Goal: Task Accomplishment & Management: Use online tool/utility

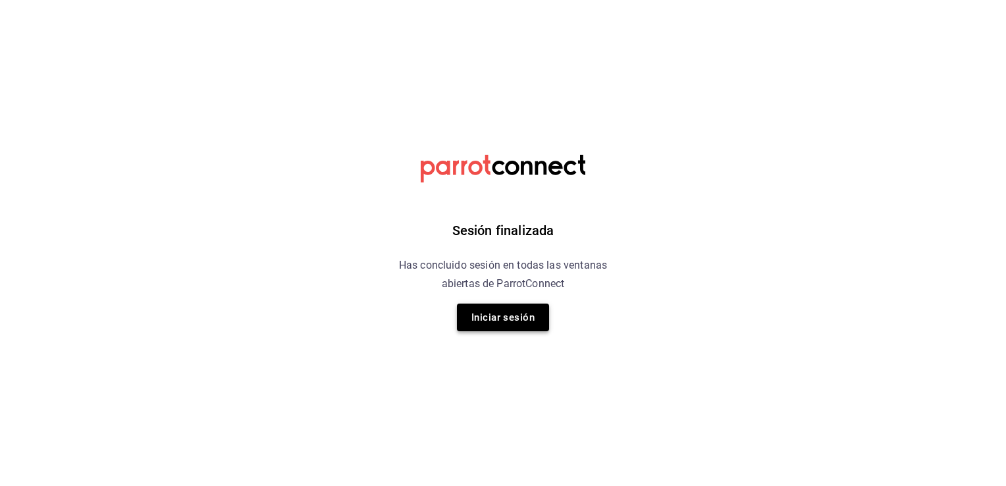
click at [501, 322] on button "Iniciar sesión" at bounding box center [503, 317] width 92 height 28
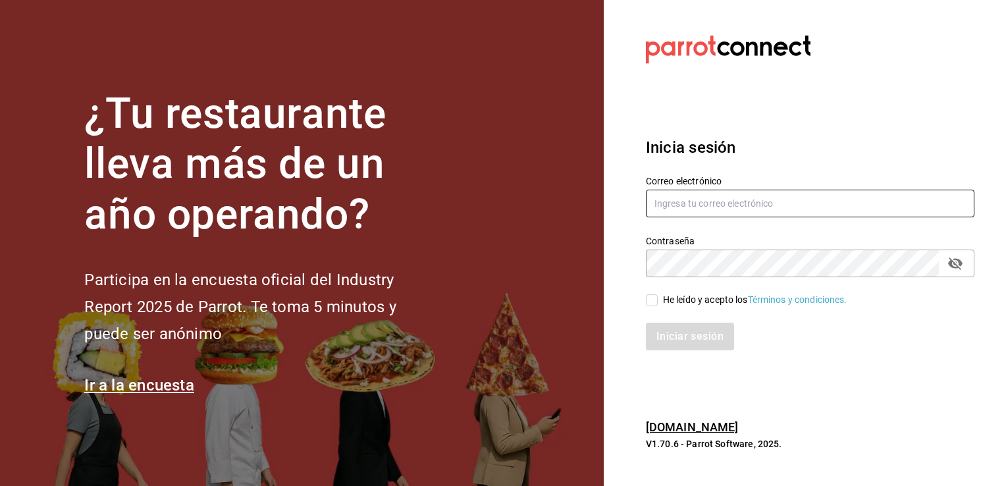
type input "jmario.caballero@hotmail.com"
click at [648, 304] on input "He leído y acepto los Términos y condiciones." at bounding box center [652, 300] width 12 height 12
checkbox input "true"
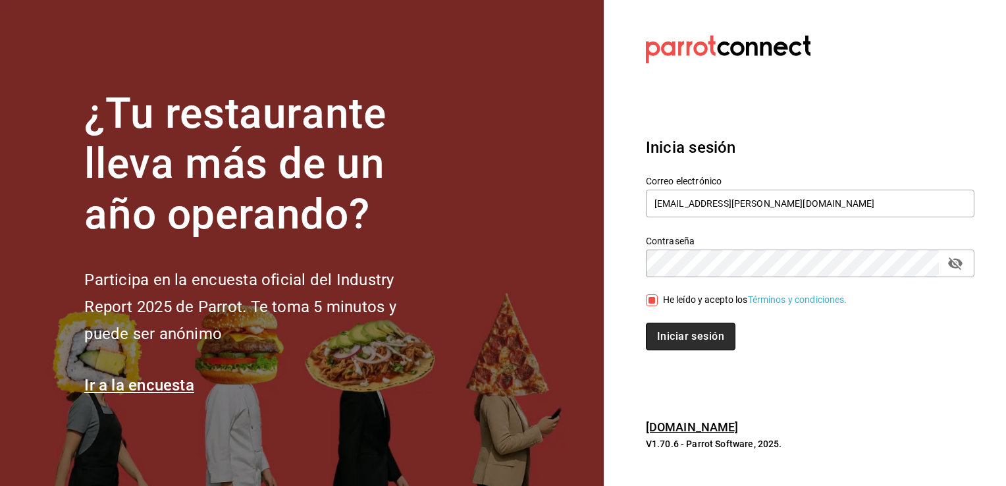
click at [669, 335] on button "Iniciar sesión" at bounding box center [691, 336] width 90 height 28
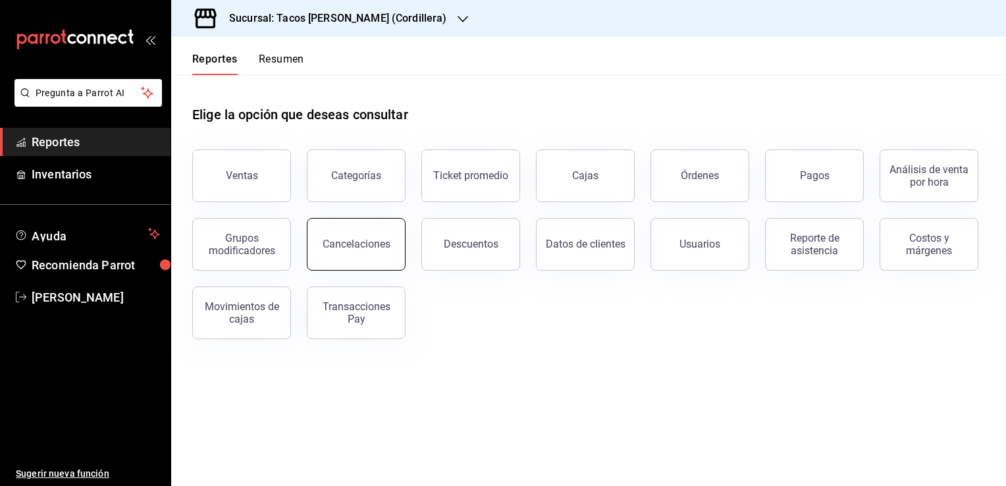
click at [367, 265] on button "Cancelaciones" at bounding box center [356, 244] width 99 height 53
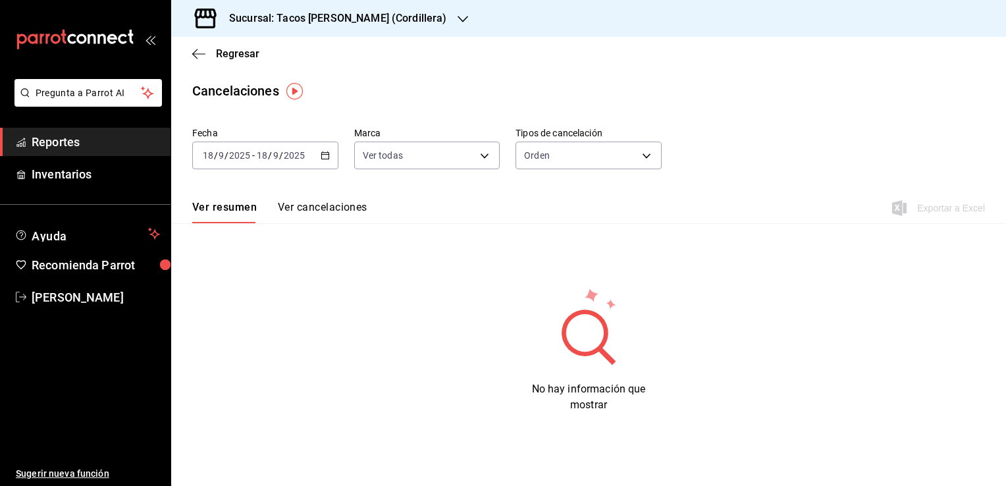
click at [323, 154] on icon "button" at bounding box center [324, 155] width 9 height 9
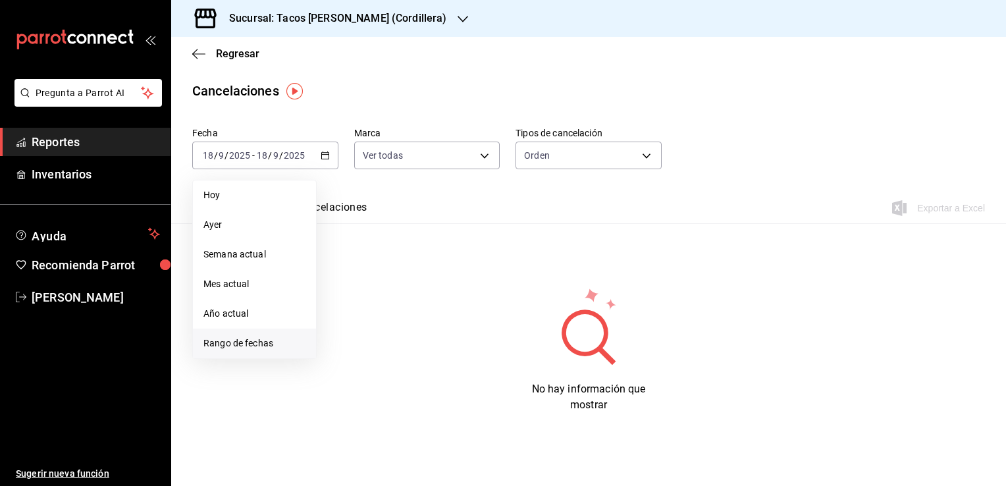
click at [265, 349] on span "Rango de fechas" at bounding box center [254, 343] width 102 height 14
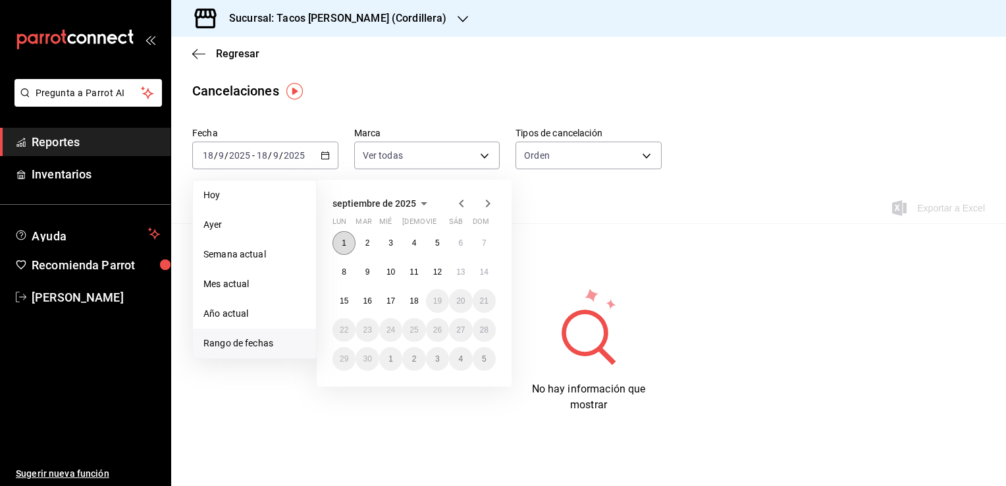
click at [344, 243] on abbr "1" at bounding box center [344, 242] width 5 height 9
click at [395, 299] on button "17" at bounding box center [390, 301] width 23 height 24
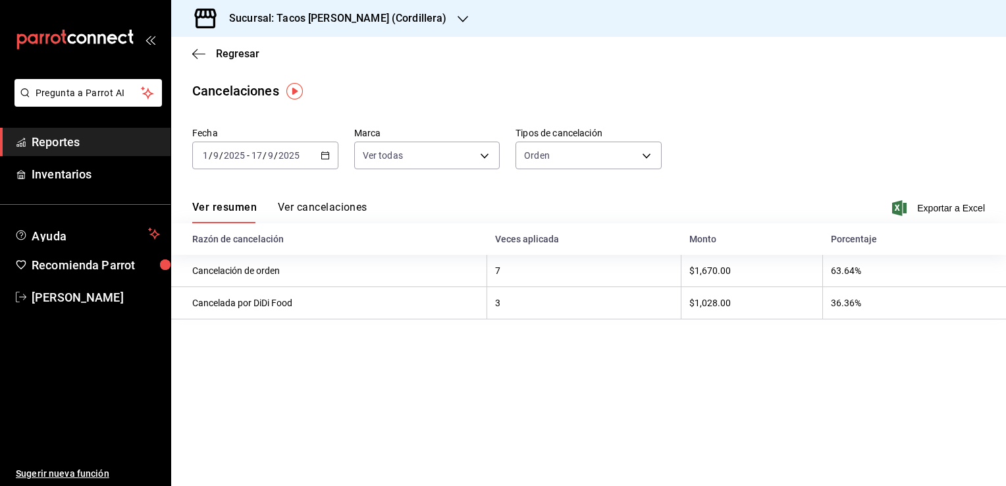
click at [345, 207] on button "Ver cancelaciones" at bounding box center [323, 212] width 90 height 22
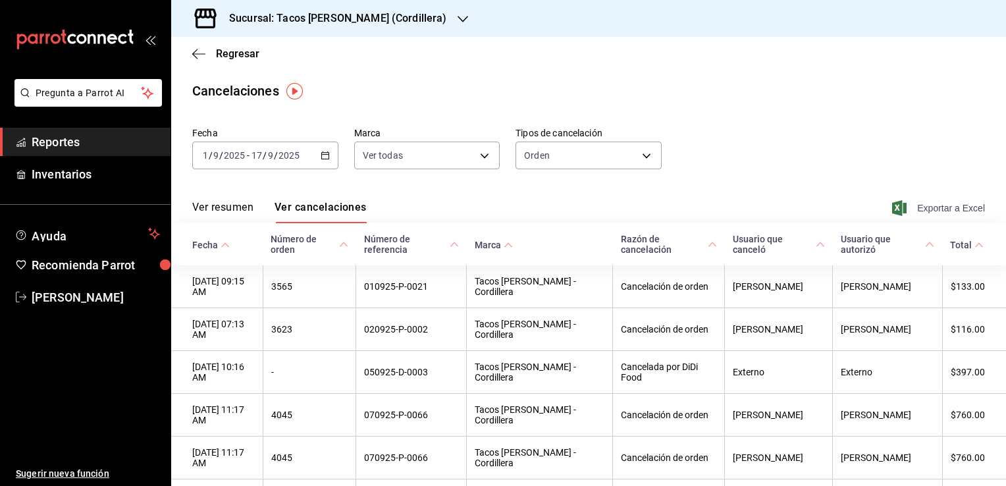
click at [916, 204] on span "Exportar a Excel" at bounding box center [939, 208] width 90 height 16
click at [352, 19] on h3 "Sucursal: Tacos [PERSON_NAME] (Cordillera)" at bounding box center [332, 19] width 228 height 16
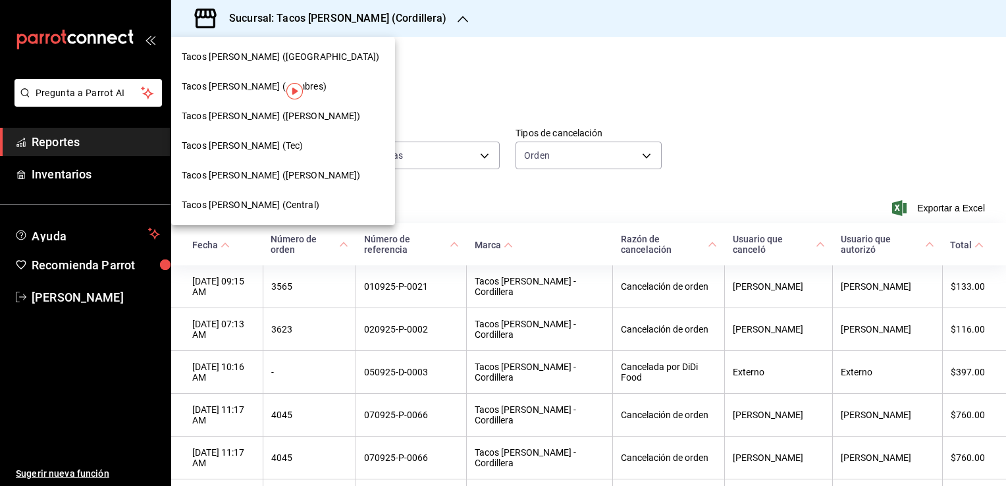
click at [284, 174] on span "Tacos [PERSON_NAME] ([PERSON_NAME])" at bounding box center [271, 175] width 179 height 14
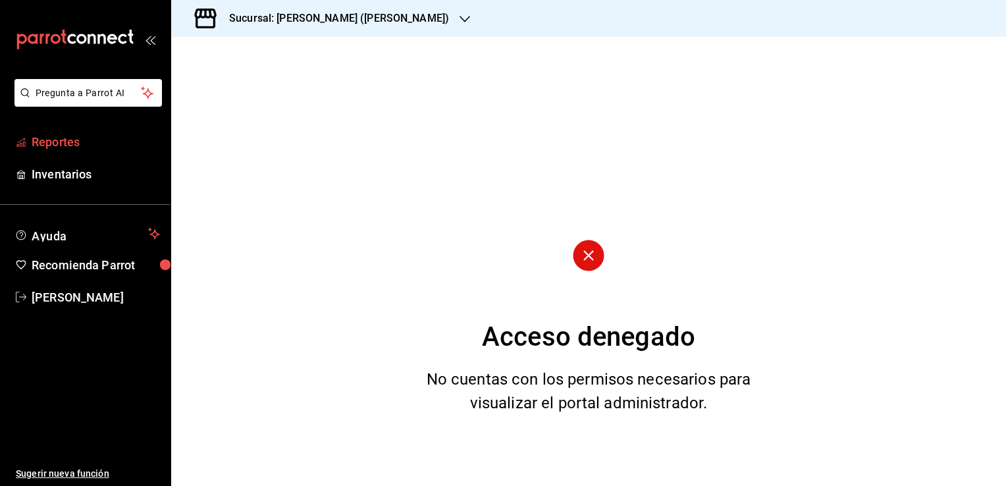
click at [77, 149] on span "Reportes" at bounding box center [96, 142] width 128 height 18
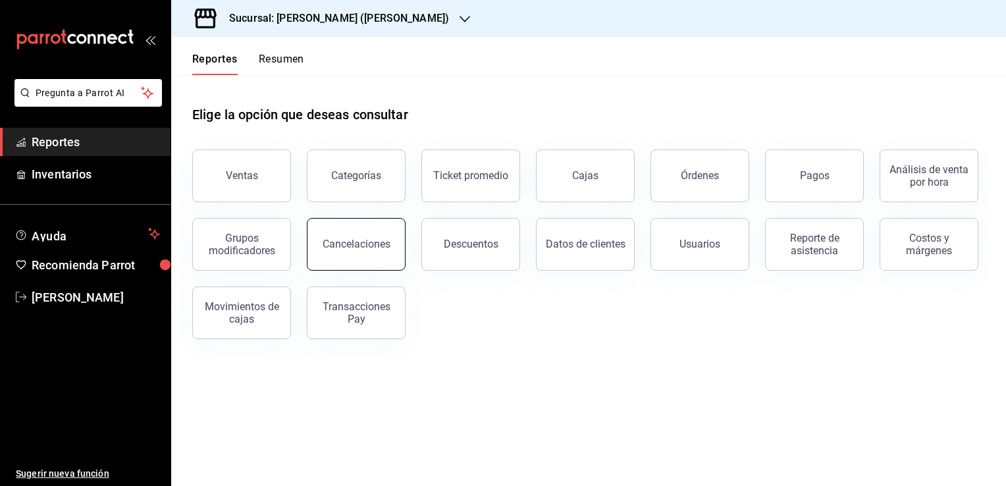
click at [371, 247] on div "Cancelaciones" at bounding box center [356, 244] width 68 height 13
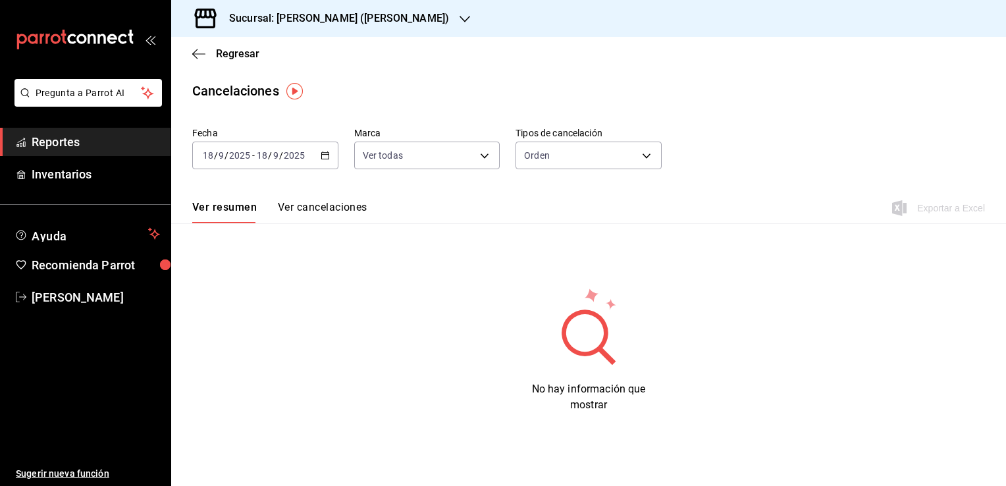
click at [305, 212] on button "Ver cancelaciones" at bounding box center [323, 212] width 90 height 22
click at [305, 212] on div "Ver resumen Ver cancelaciones" at bounding box center [279, 212] width 175 height 22
drag, startPoint x: 305, startPoint y: 212, endPoint x: 275, endPoint y: 119, distance: 97.4
click at [275, 119] on main "Regresar Cancelaciones Fecha [DATE] [DATE] - [DATE] [DATE] Marca Ver todas [obj…" at bounding box center [588, 267] width 834 height 460
click at [324, 155] on icon "button" at bounding box center [324, 155] width 9 height 9
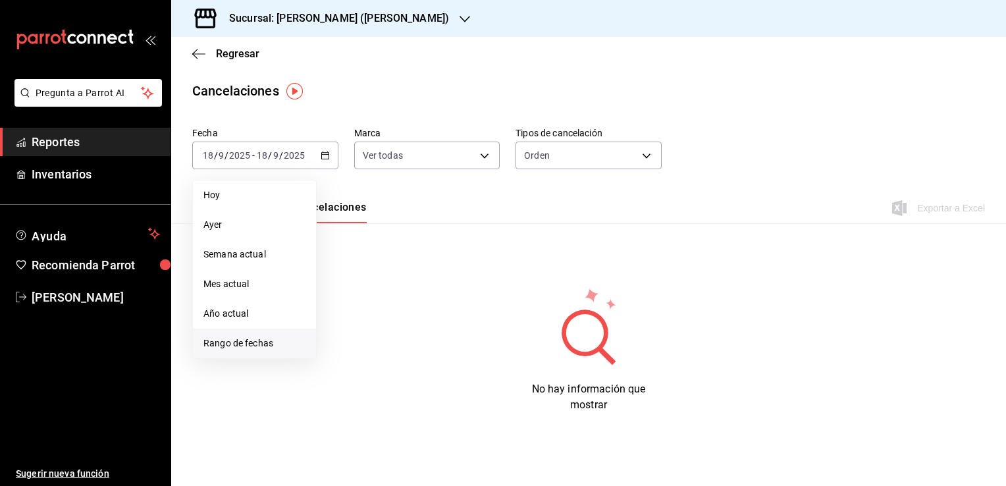
click at [263, 345] on span "Rango de fechas" at bounding box center [254, 343] width 102 height 14
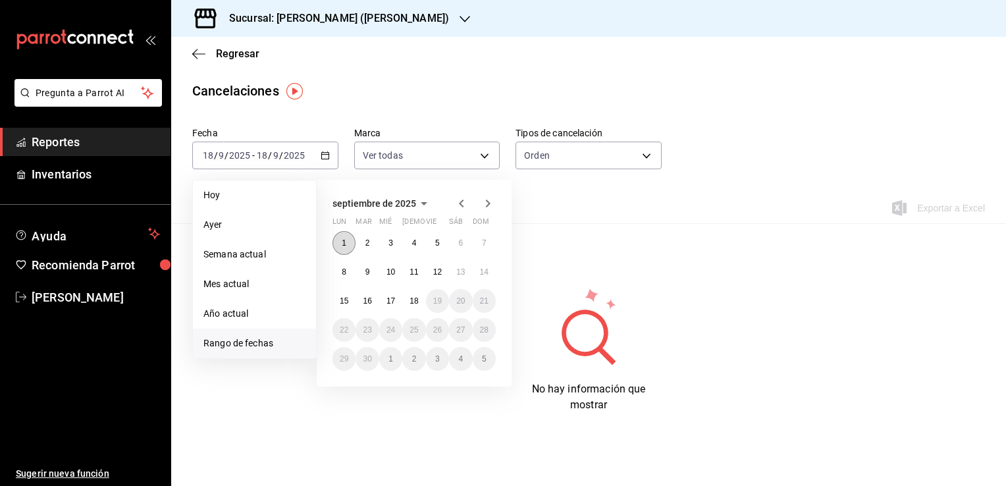
click at [342, 233] on button "1" at bounding box center [343, 243] width 23 height 24
click at [392, 301] on abbr "17" at bounding box center [390, 300] width 9 height 9
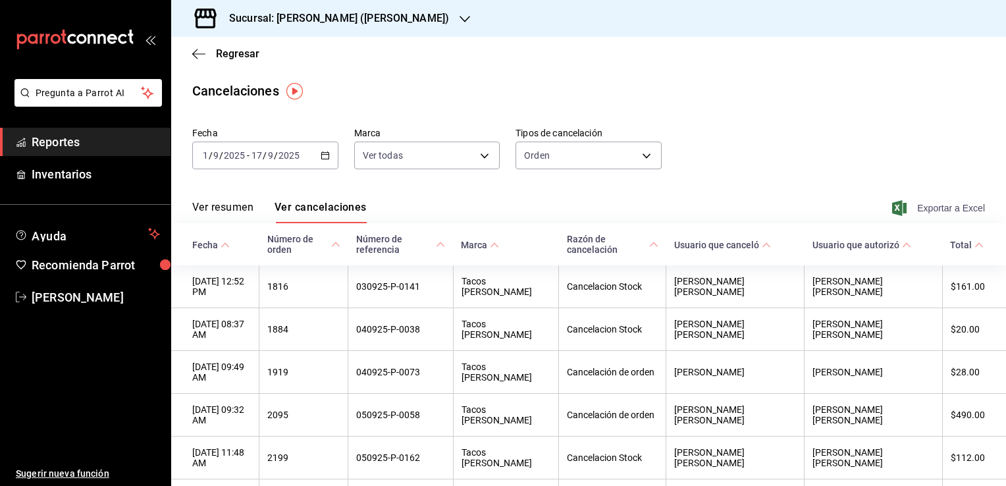
click at [968, 203] on span "Exportar a Excel" at bounding box center [939, 208] width 90 height 16
click at [200, 59] on icon "button" at bounding box center [198, 54] width 13 height 12
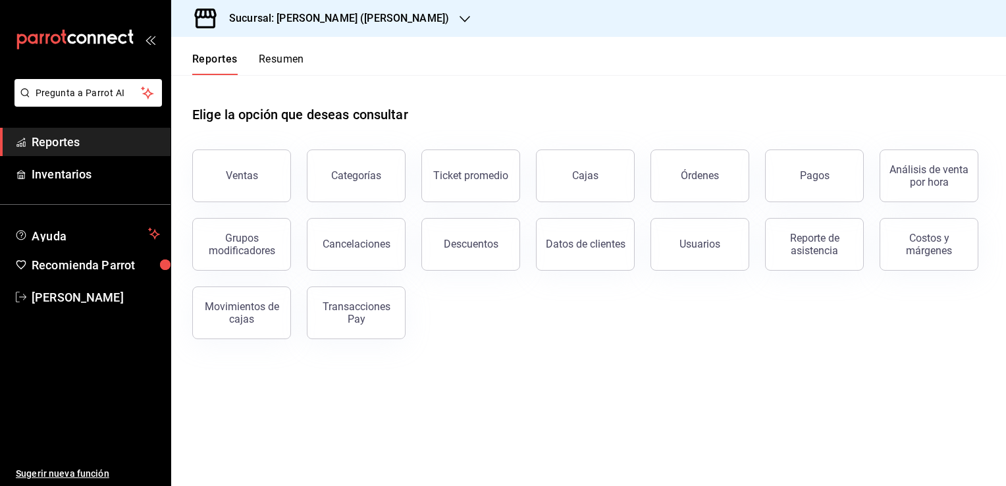
click at [386, 22] on h3 "Sucursal: [PERSON_NAME] ([PERSON_NAME])" at bounding box center [333, 19] width 230 height 16
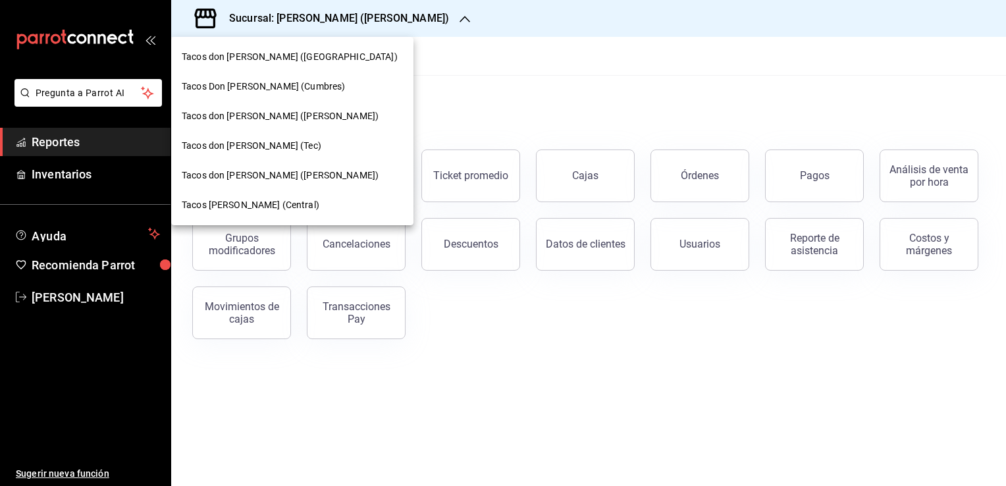
click at [292, 198] on div "Tacos [PERSON_NAME] (Central)" at bounding box center [292, 205] width 221 height 14
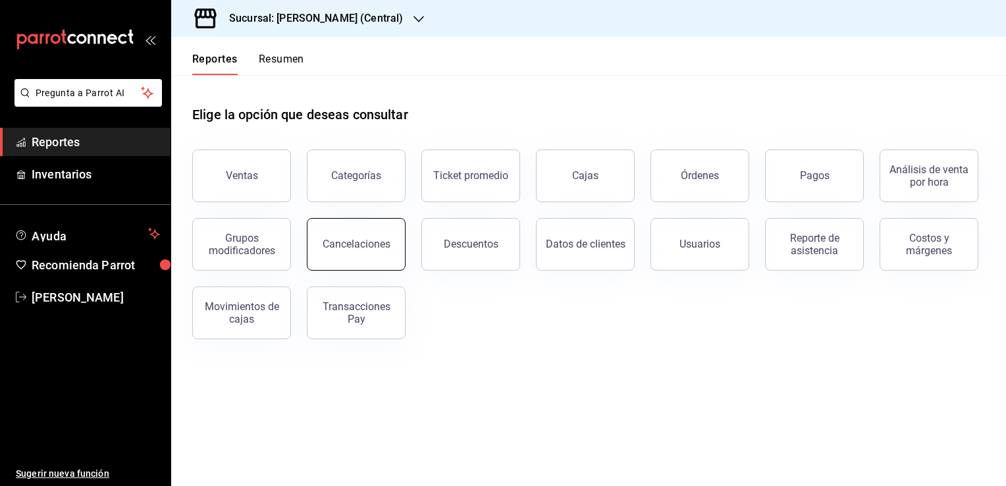
click at [358, 261] on button "Cancelaciones" at bounding box center [356, 244] width 99 height 53
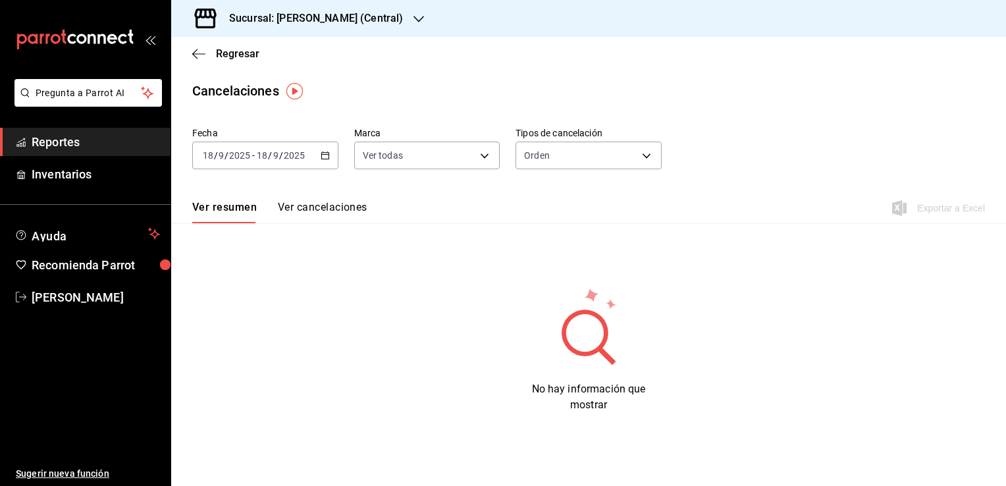
click at [316, 153] on div "[DATE] [DATE] - [DATE] [DATE]" at bounding box center [265, 155] width 146 height 28
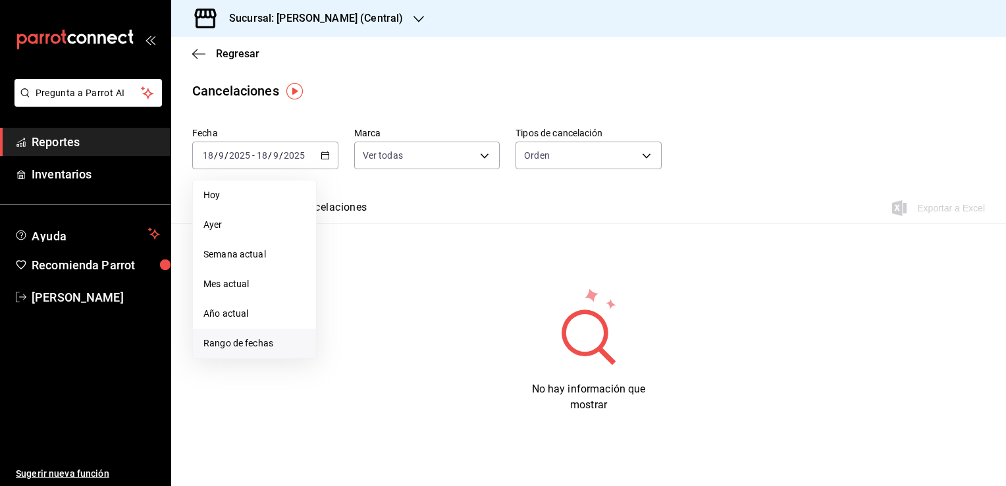
click at [241, 345] on span "Rango de fechas" at bounding box center [254, 343] width 102 height 14
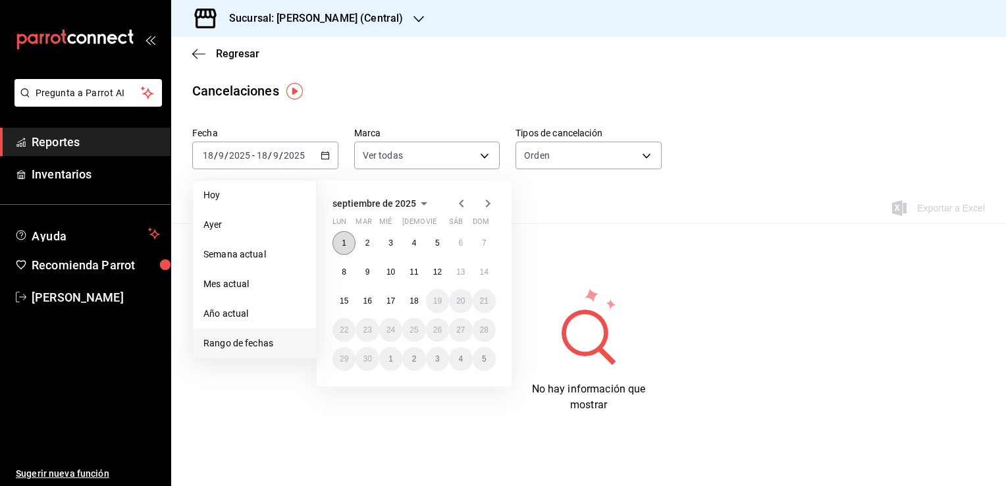
click at [348, 245] on button "1" at bounding box center [343, 243] width 23 height 24
click at [392, 299] on abbr "17" at bounding box center [390, 300] width 9 height 9
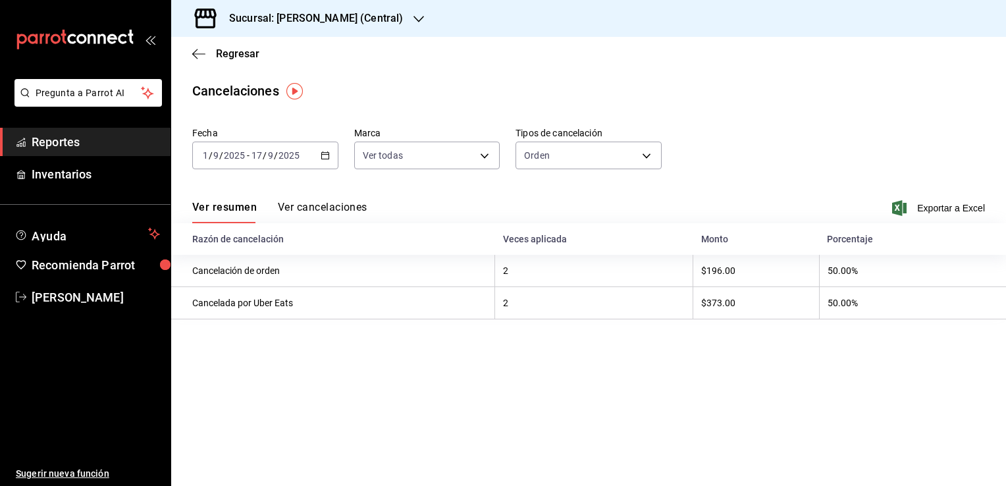
click at [355, 211] on button "Ver cancelaciones" at bounding box center [323, 212] width 90 height 22
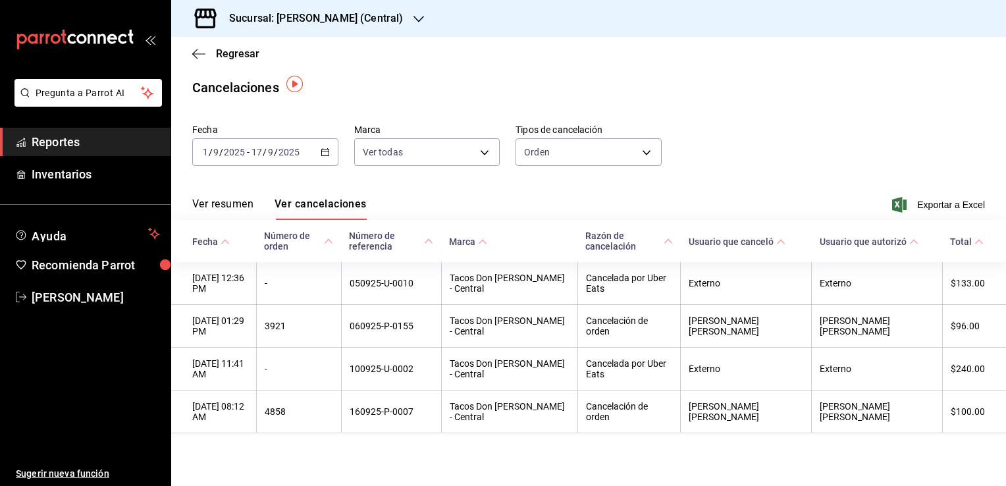
scroll to position [8, 0]
click at [918, 199] on span "Exportar a Excel" at bounding box center [939, 205] width 90 height 16
click at [193, 54] on icon "button" at bounding box center [198, 54] width 13 height 12
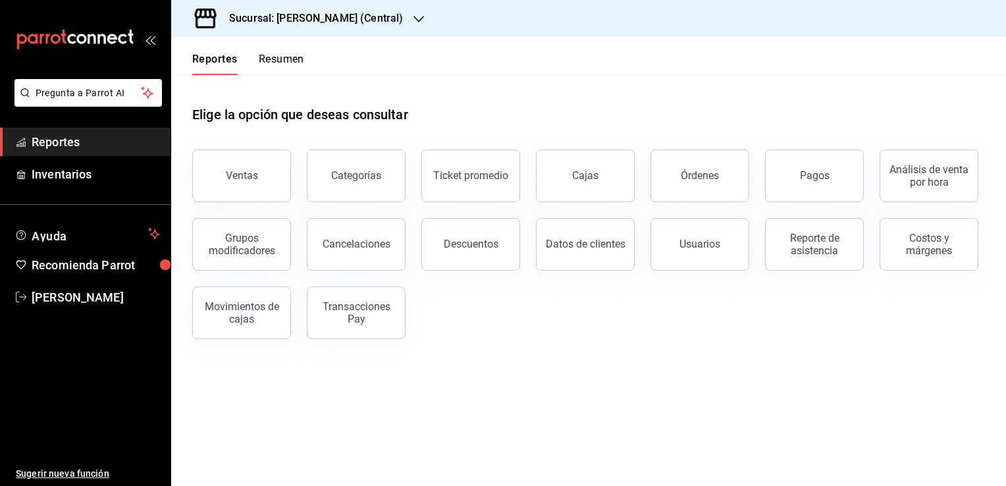
click at [399, 23] on h3 "Sucursal: Tacos Don Pedro (Central)" at bounding box center [310, 19] width 184 height 16
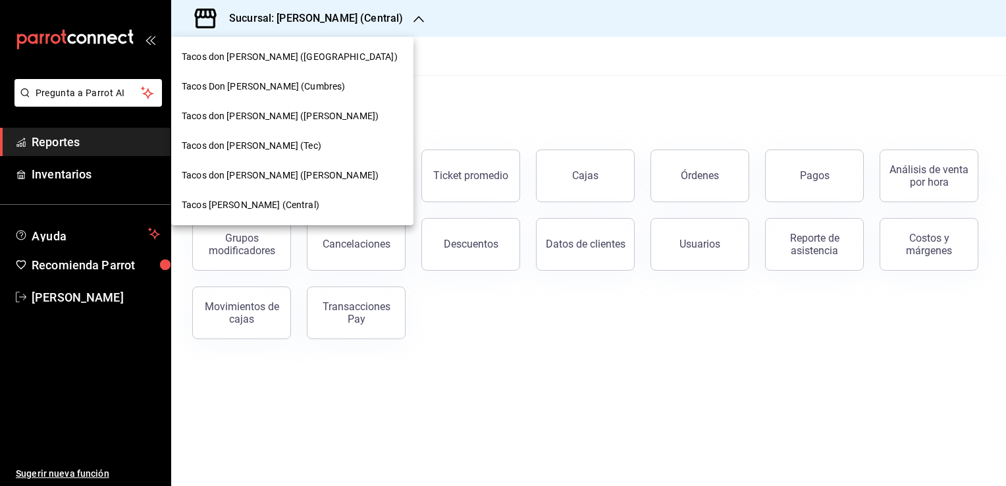
click at [274, 143] on span "Tacos [PERSON_NAME] (Tec)" at bounding box center [252, 146] width 140 height 14
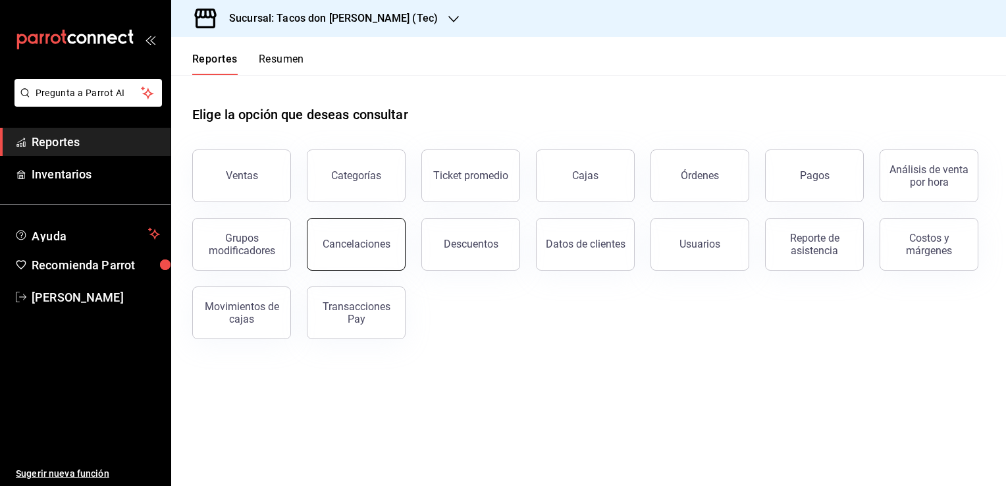
click at [384, 255] on button "Cancelaciones" at bounding box center [356, 244] width 99 height 53
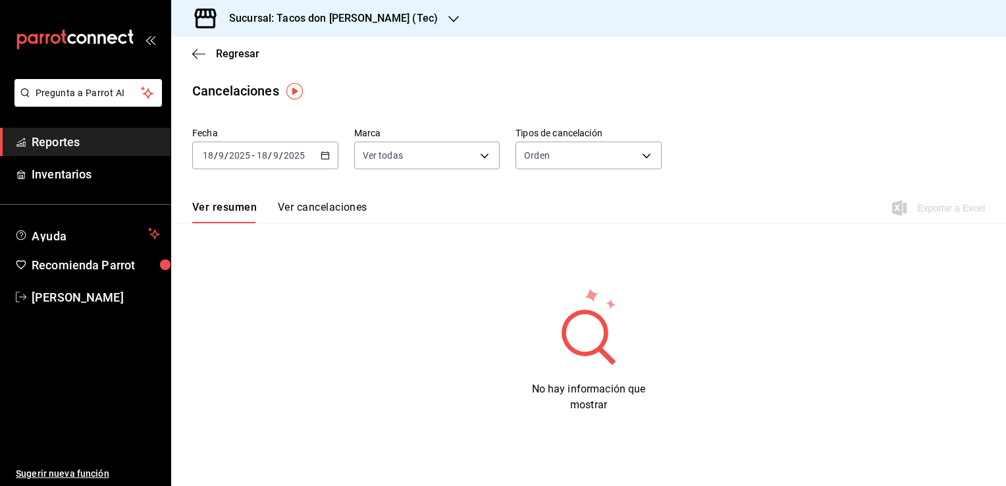
click at [321, 159] on \(Stroke\) "button" at bounding box center [325, 155] width 8 height 7
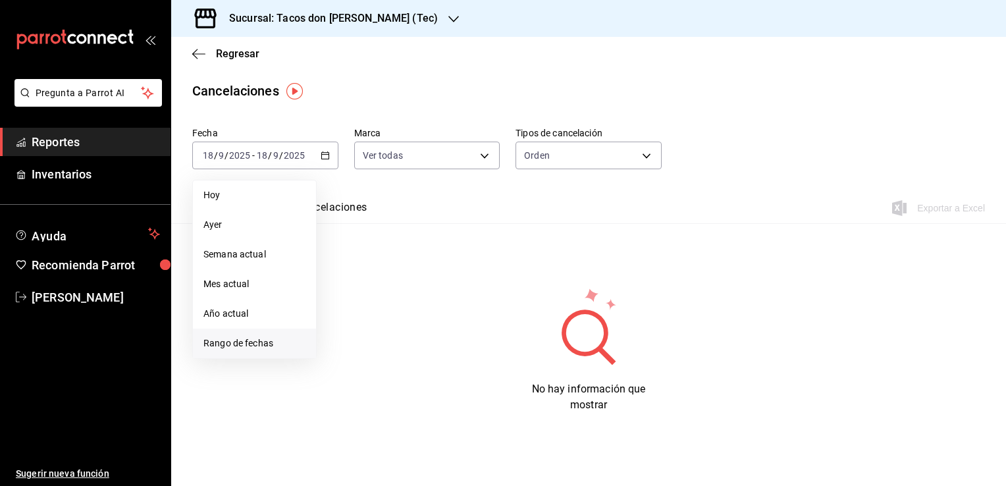
click at [243, 348] on span "Rango de fechas" at bounding box center [254, 343] width 102 height 14
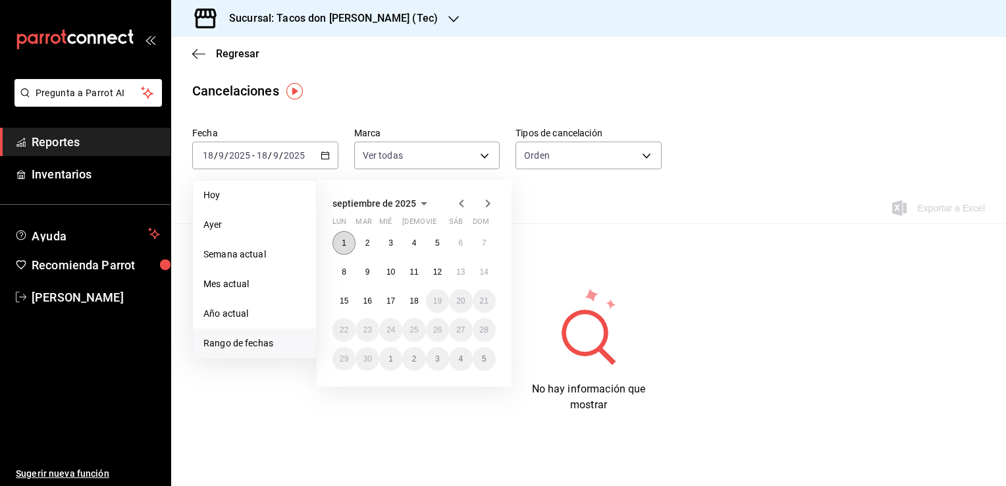
click at [345, 242] on abbr "1" at bounding box center [344, 242] width 5 height 9
click at [393, 299] on abbr "17" at bounding box center [390, 300] width 9 height 9
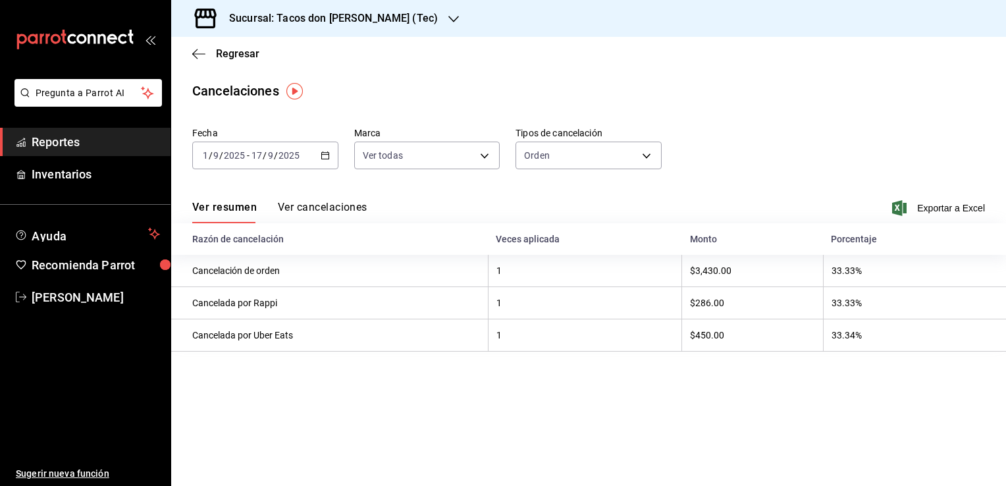
click at [943, 196] on div "Ver resumen Ver cancelaciones Exportar a Excel" at bounding box center [588, 204] width 834 height 38
click at [297, 203] on button "Ver cancelaciones" at bounding box center [323, 212] width 90 height 22
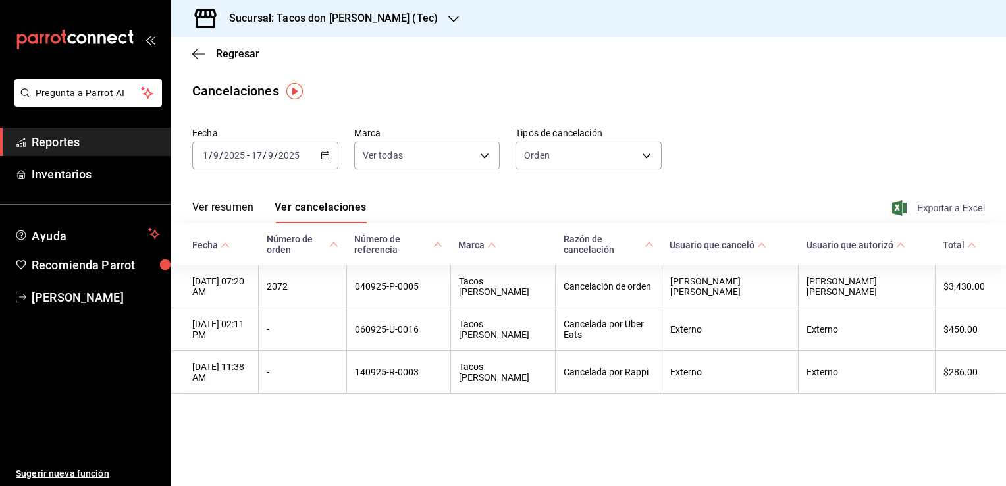
click at [933, 205] on span "Exportar a Excel" at bounding box center [939, 208] width 90 height 16
click at [199, 55] on icon "button" at bounding box center [198, 54] width 13 height 12
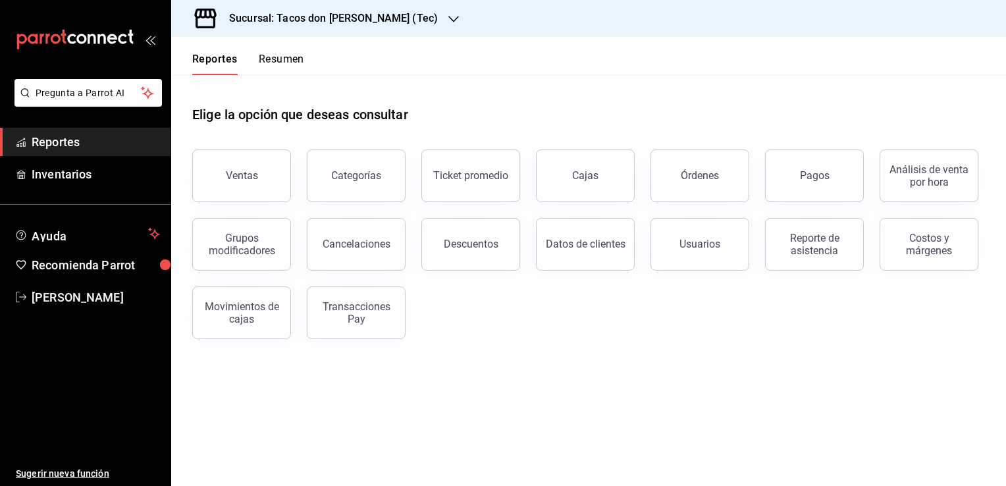
click at [353, 22] on h3 "Sucursal: Tacos don Pedro (Tec)" at bounding box center [327, 19] width 219 height 16
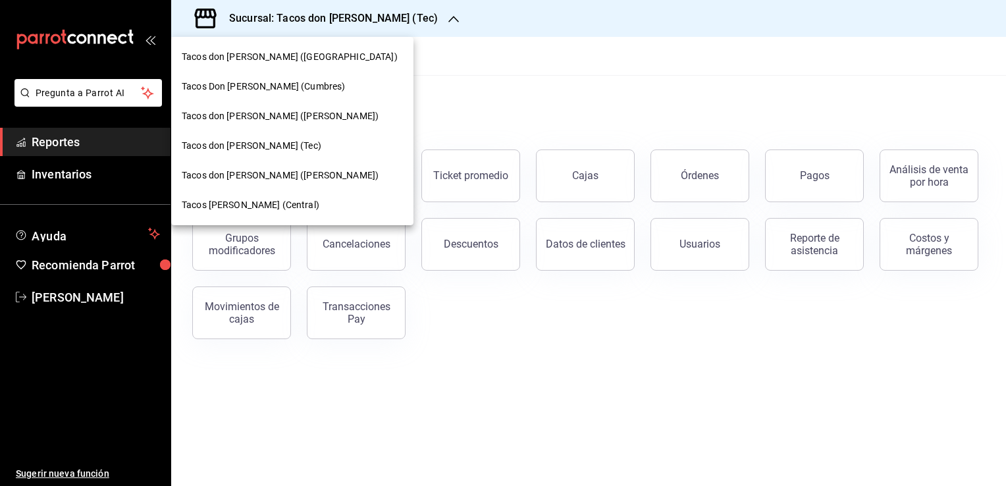
click at [305, 93] on div "Tacos [PERSON_NAME] (Cumbres)" at bounding box center [292, 87] width 242 height 30
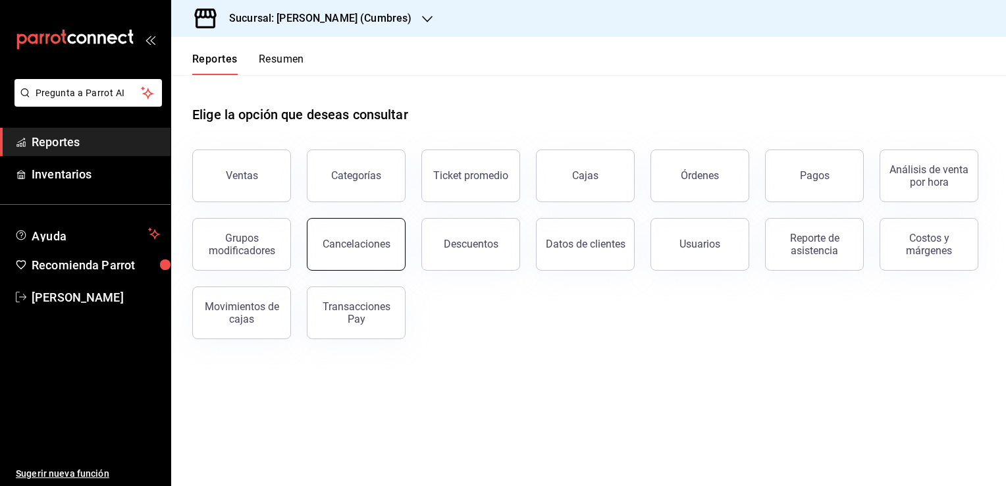
click at [365, 249] on div "Cancelaciones" at bounding box center [356, 244] width 68 height 13
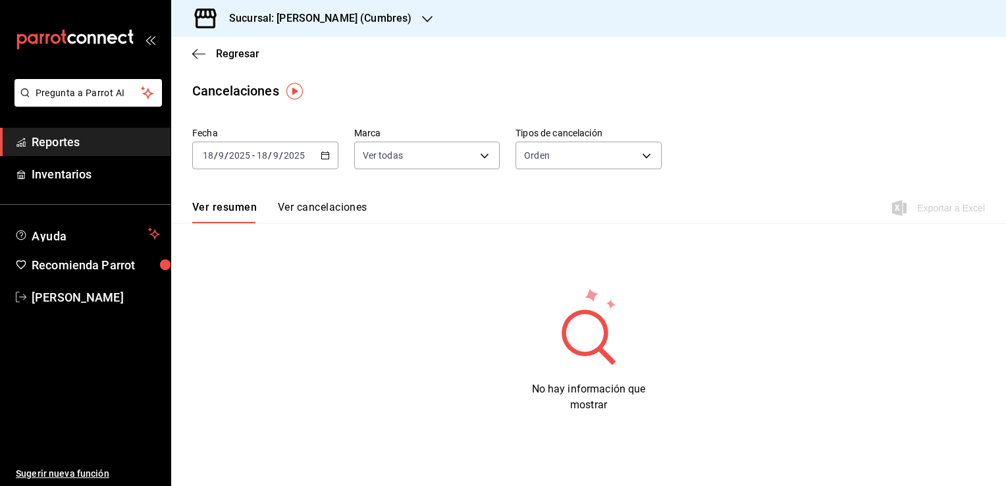
click at [322, 154] on \(Stroke\) "button" at bounding box center [324, 154] width 7 height 1
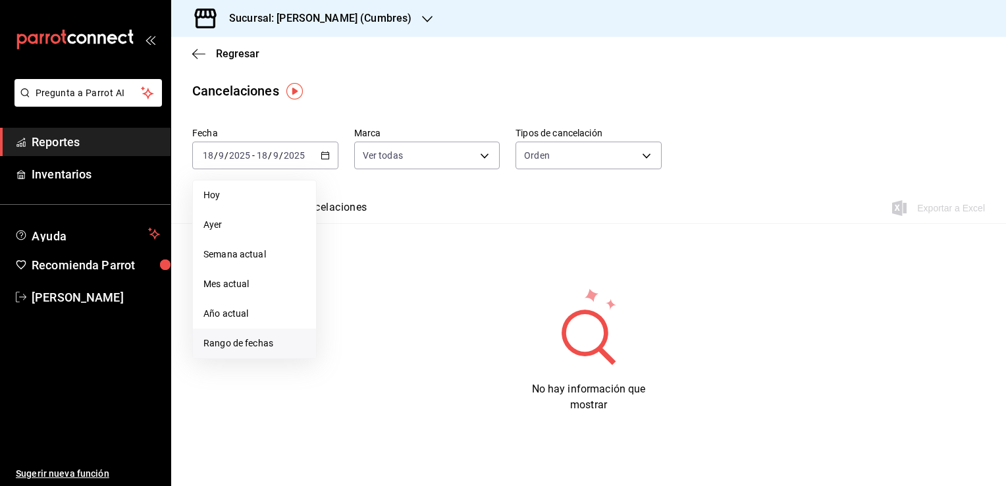
click at [237, 346] on span "Rango de fechas" at bounding box center [254, 343] width 102 height 14
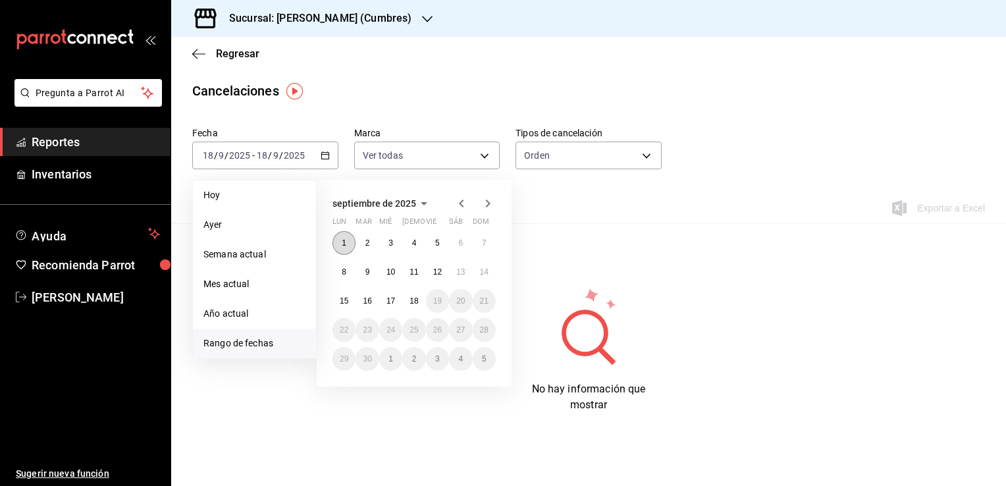
click at [342, 240] on abbr "1" at bounding box center [344, 242] width 5 height 9
click at [388, 300] on abbr "17" at bounding box center [390, 300] width 9 height 9
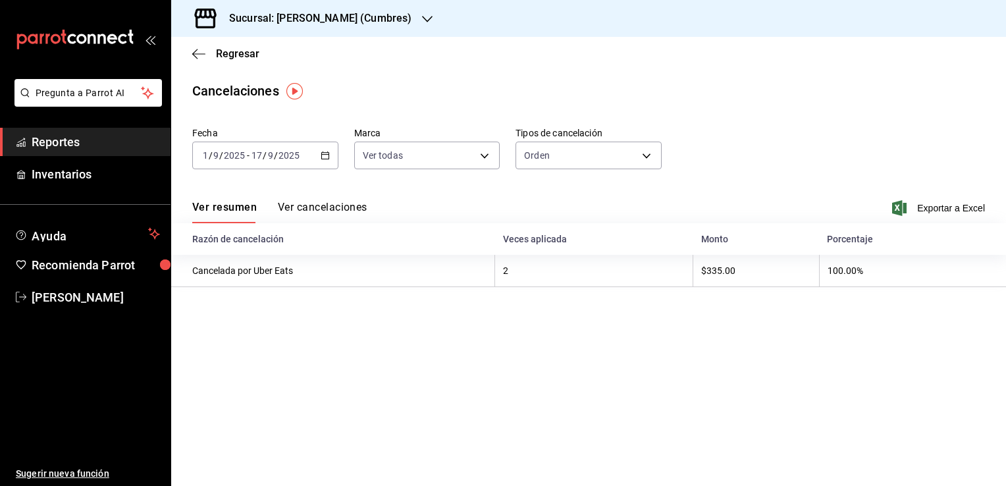
click at [353, 213] on button "Ver cancelaciones" at bounding box center [323, 212] width 90 height 22
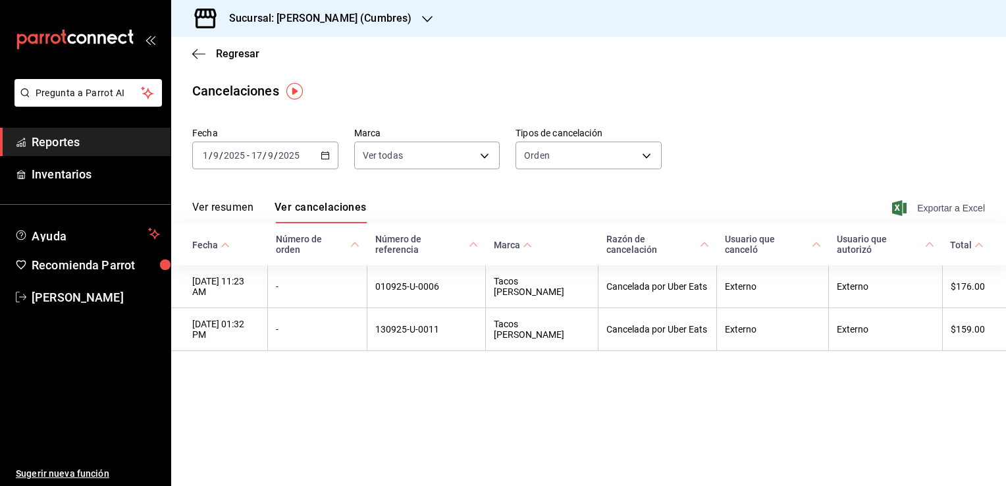
click at [946, 209] on span "Exportar a Excel" at bounding box center [939, 208] width 90 height 16
click at [456, 201] on div "Ver resumen Ver cancelaciones Exportar a Excel" at bounding box center [588, 204] width 834 height 38
click at [955, 205] on span "Exportar a Excel" at bounding box center [939, 208] width 90 height 16
click at [201, 60] on div "Regresar" at bounding box center [588, 54] width 834 height 34
click at [193, 51] on icon "button" at bounding box center [198, 54] width 13 height 12
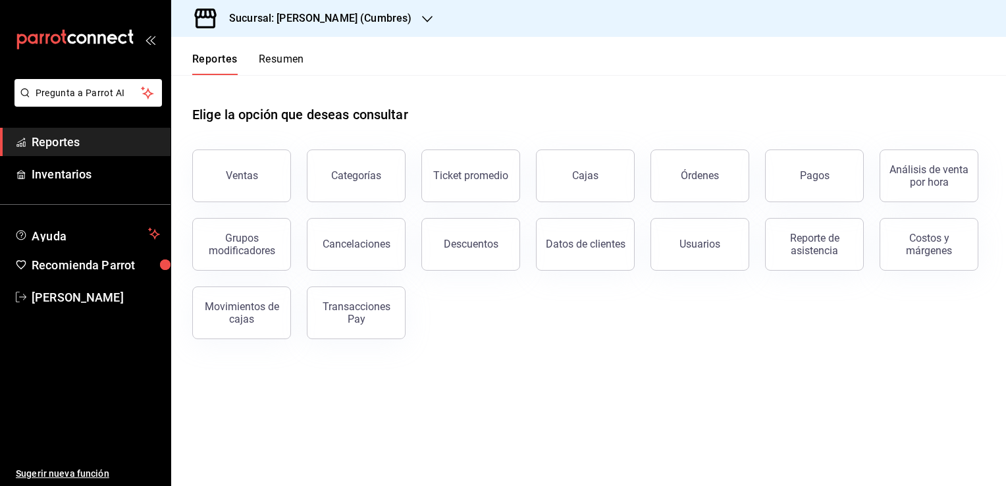
click at [406, 20] on h3 "Sucursal: Tacos Don Pedro (Cumbres)" at bounding box center [314, 19] width 193 height 16
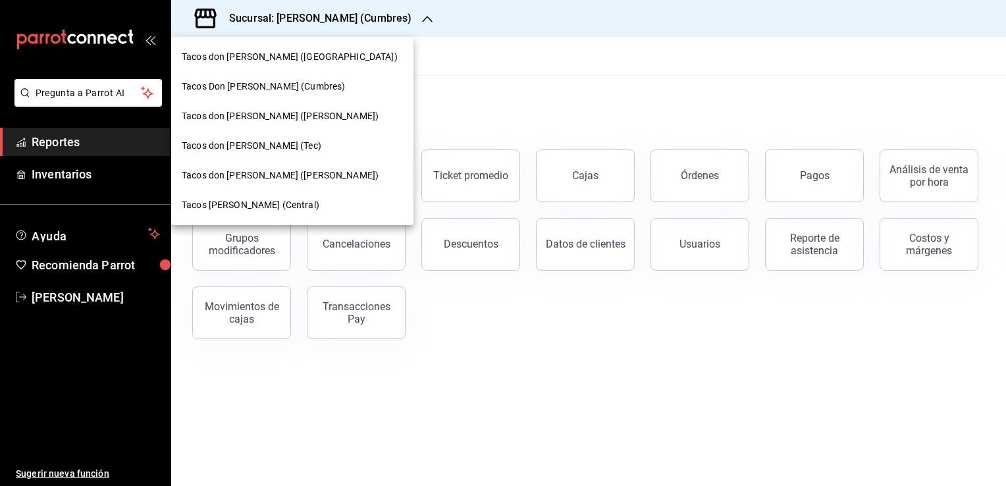
click at [321, 107] on div "Tacos [PERSON_NAME] ([PERSON_NAME])" at bounding box center [292, 116] width 242 height 30
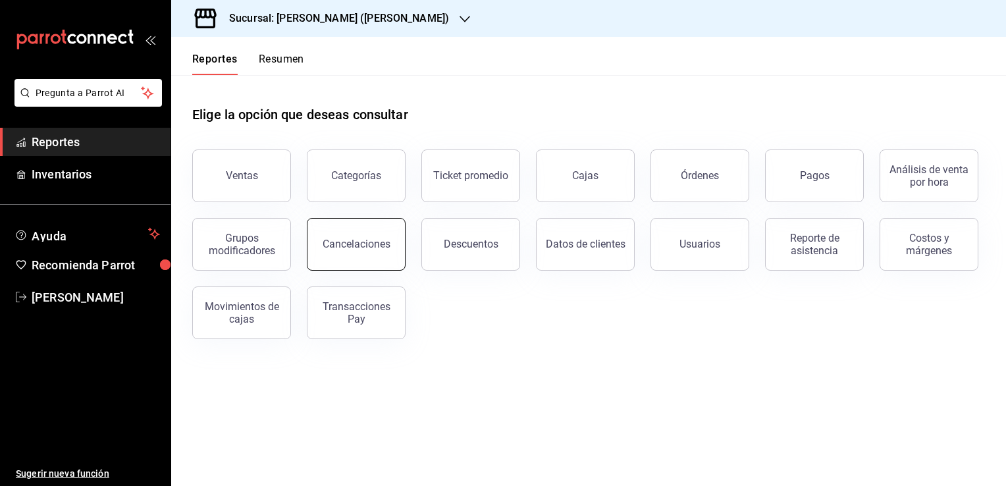
click at [386, 246] on div "Cancelaciones" at bounding box center [356, 244] width 68 height 13
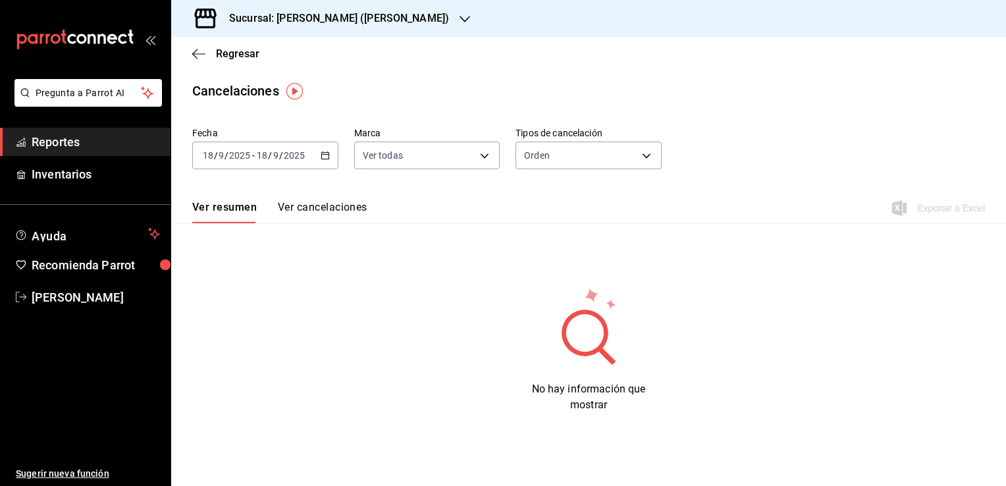
click at [325, 153] on icon "button" at bounding box center [324, 155] width 9 height 9
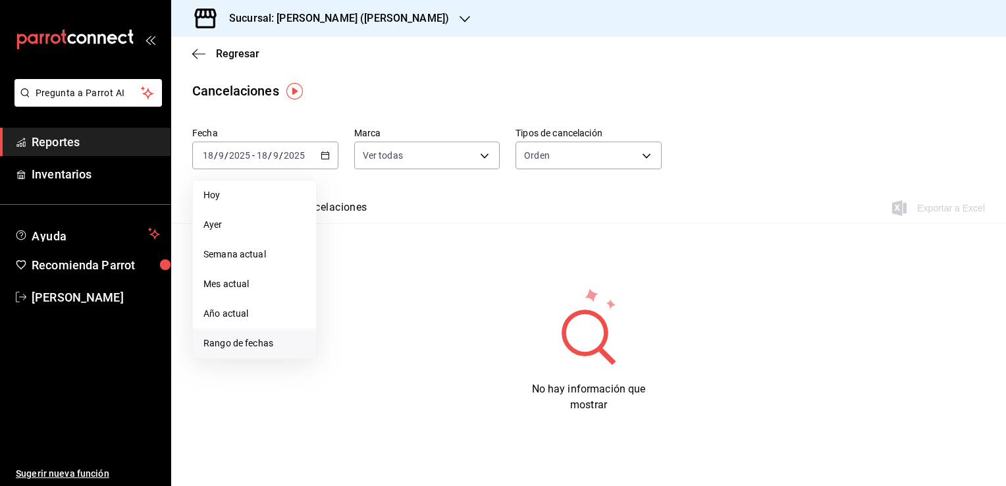
click at [240, 344] on span "Rango de fechas" at bounding box center [254, 343] width 102 height 14
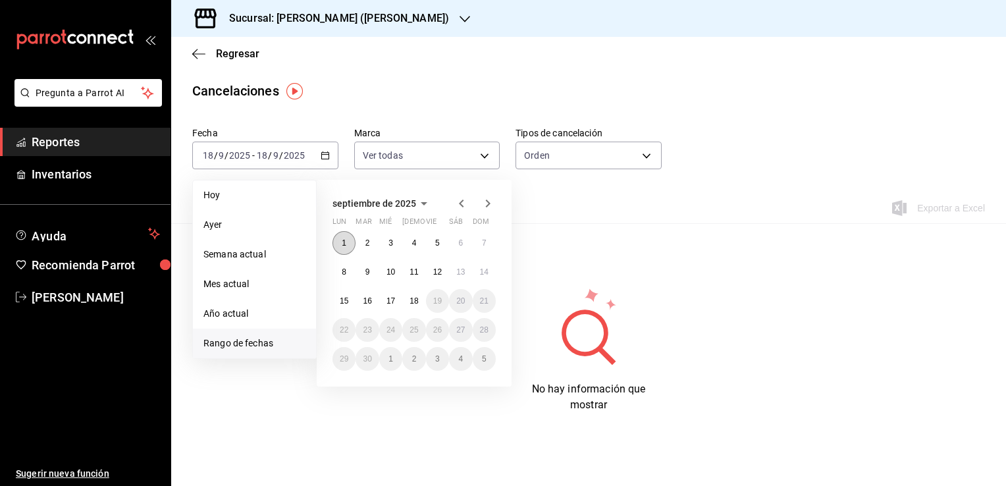
click at [341, 243] on button "1" at bounding box center [343, 243] width 23 height 24
click at [388, 298] on abbr "17" at bounding box center [390, 300] width 9 height 9
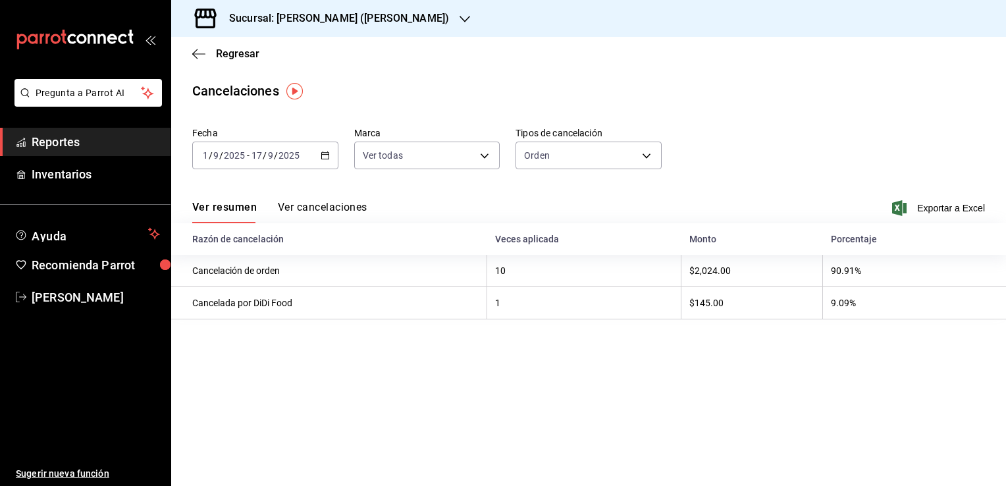
click at [339, 210] on button "Ver cancelaciones" at bounding box center [323, 212] width 90 height 22
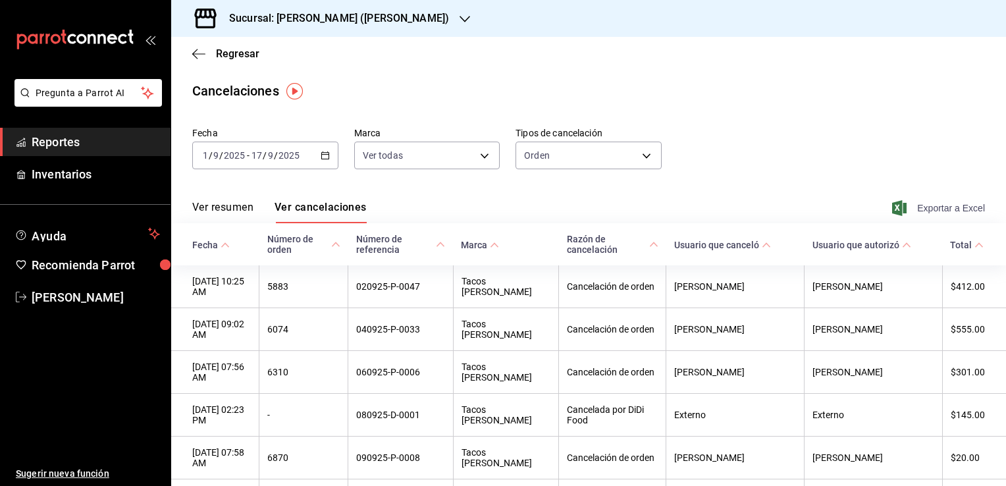
click at [953, 212] on span "Exportar a Excel" at bounding box center [939, 208] width 90 height 16
